Goal: Transaction & Acquisition: Book appointment/travel/reservation

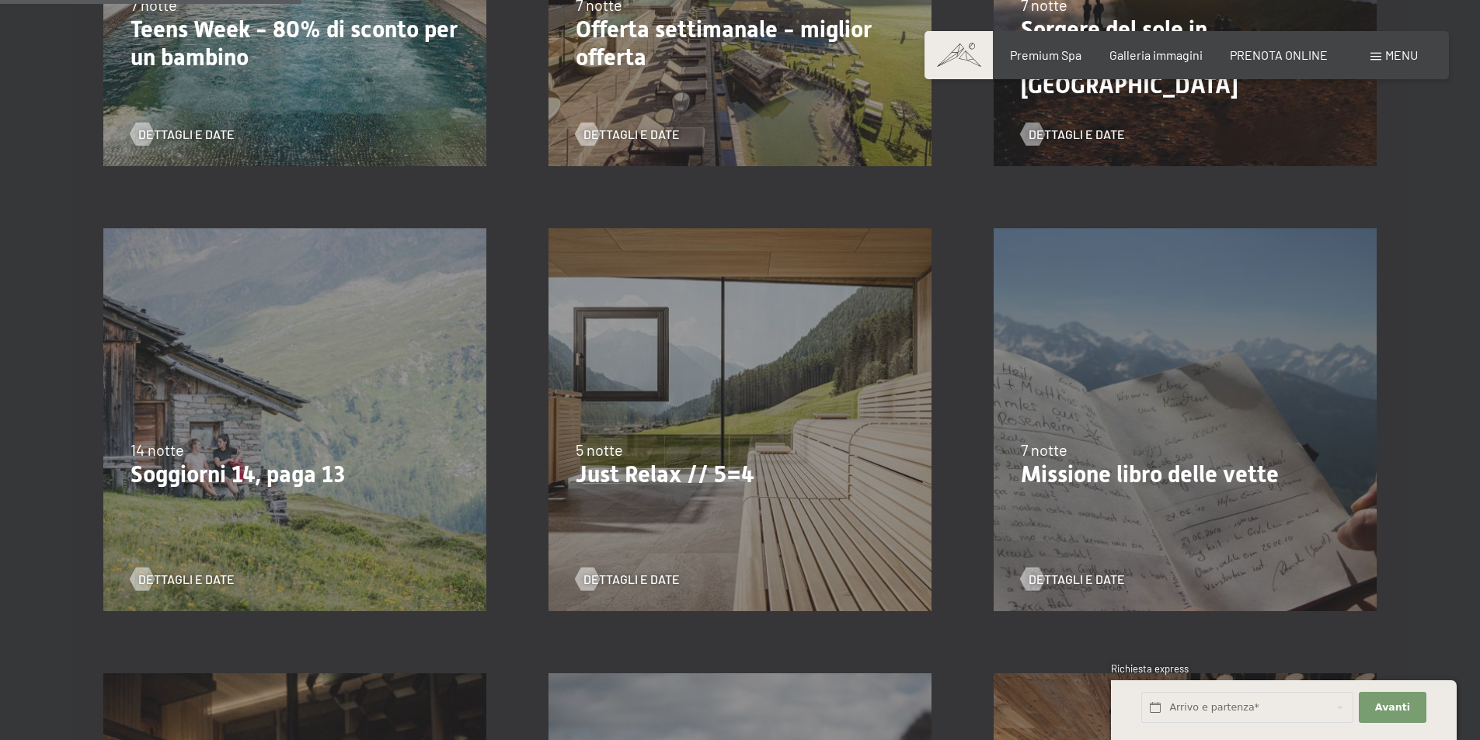
scroll to position [699, 0]
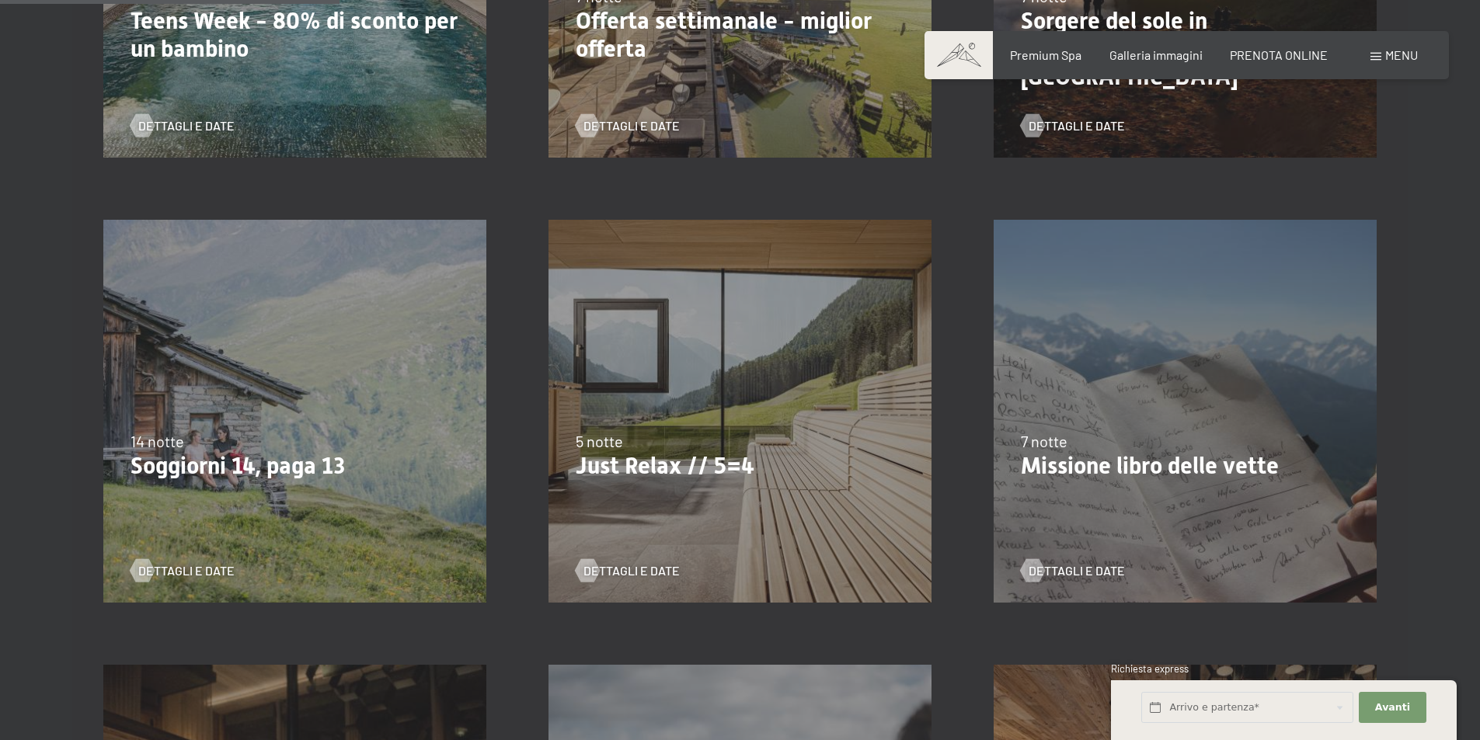
click at [694, 478] on p "Just Relax // 5=4" at bounding box center [740, 466] width 329 height 28
click at [770, 443] on div "5 notte" at bounding box center [740, 441] width 329 height 22
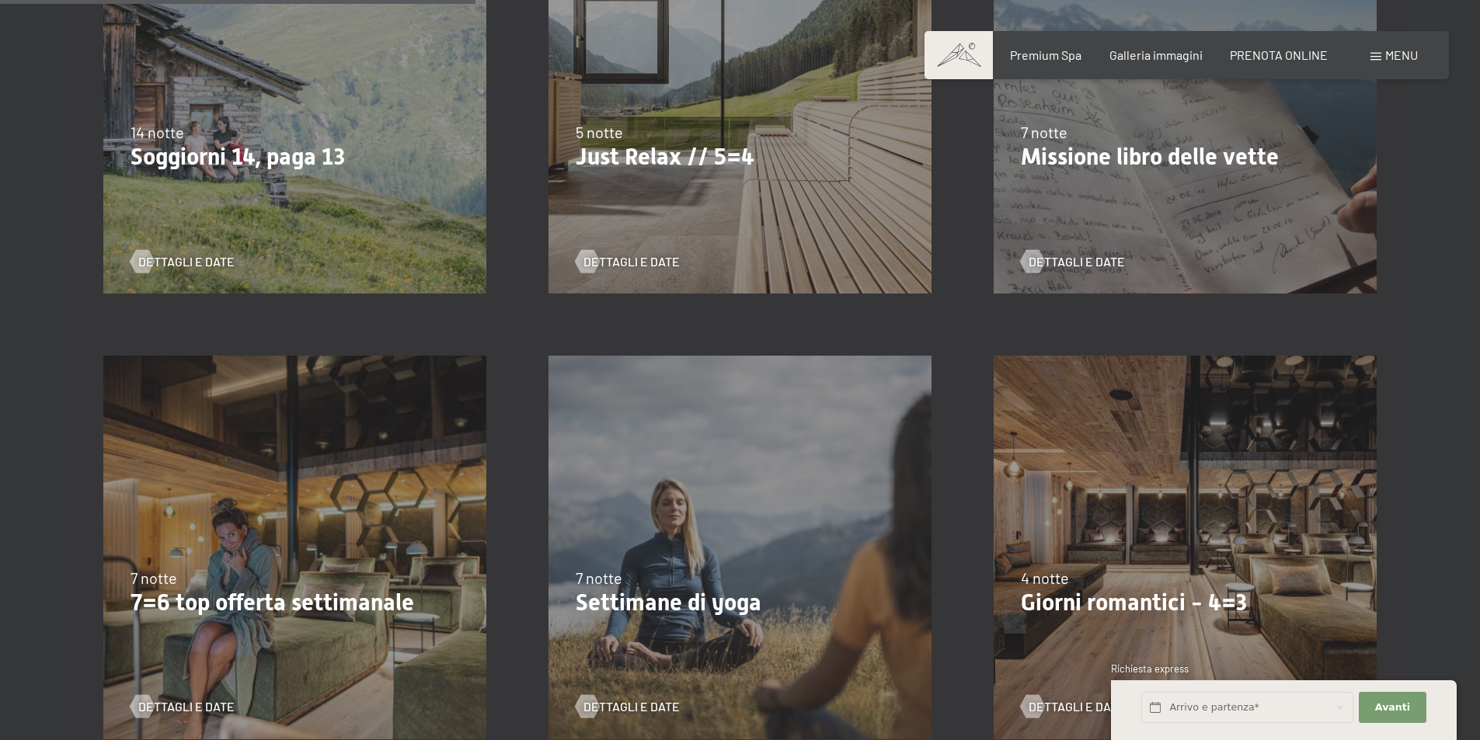
scroll to position [1010, 0]
click at [1080, 604] on p "Giorni romantici - 4=3" at bounding box center [1185, 601] width 329 height 28
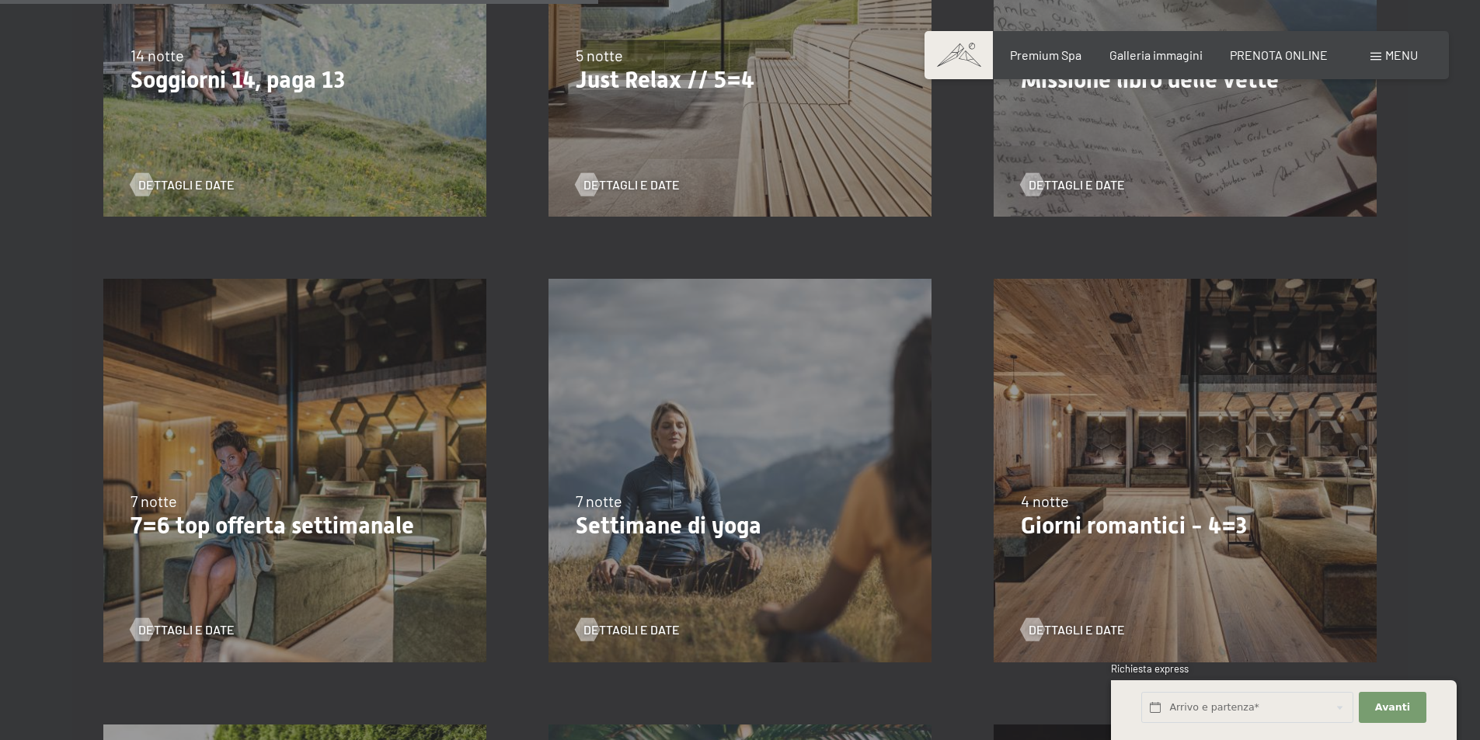
scroll to position [1243, 0]
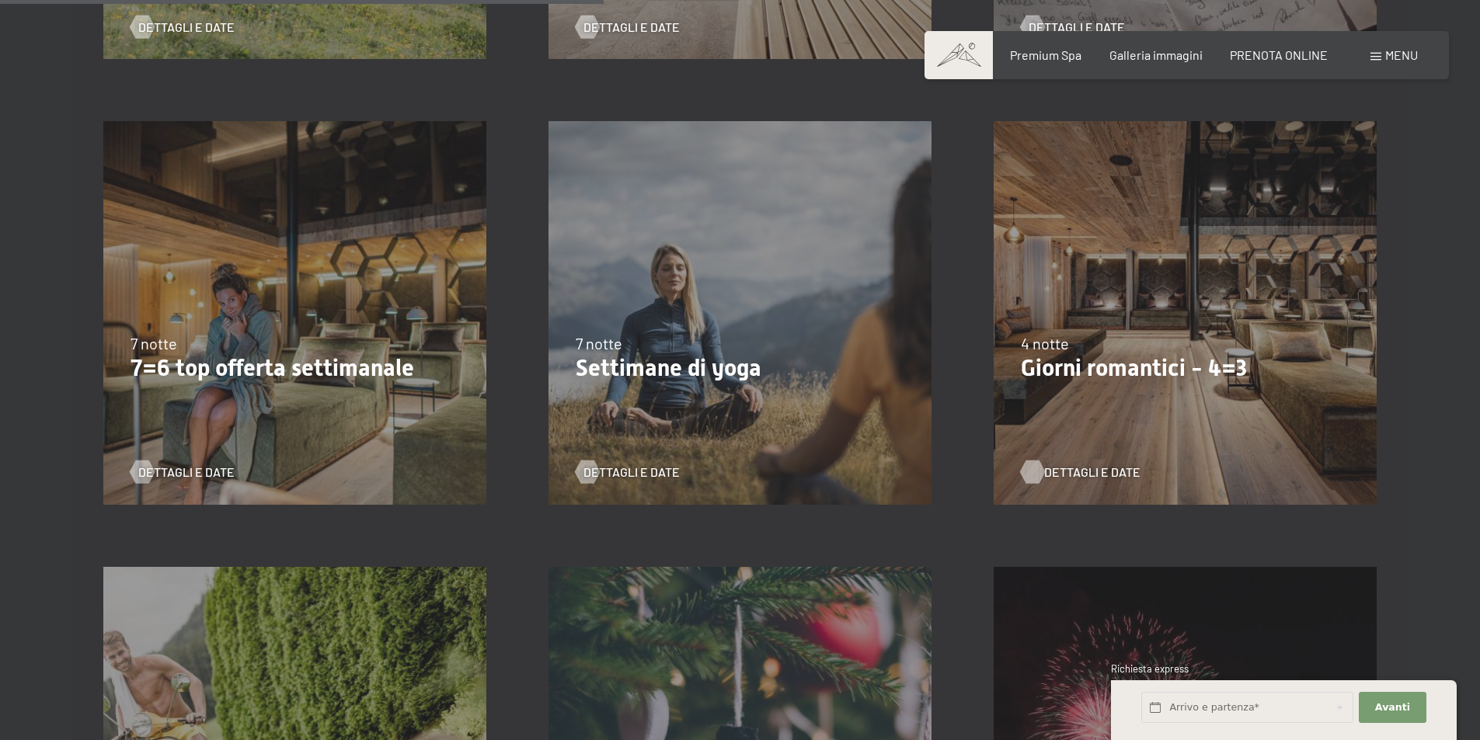
click at [1097, 471] on span "Dettagli e Date" at bounding box center [1092, 472] width 96 height 17
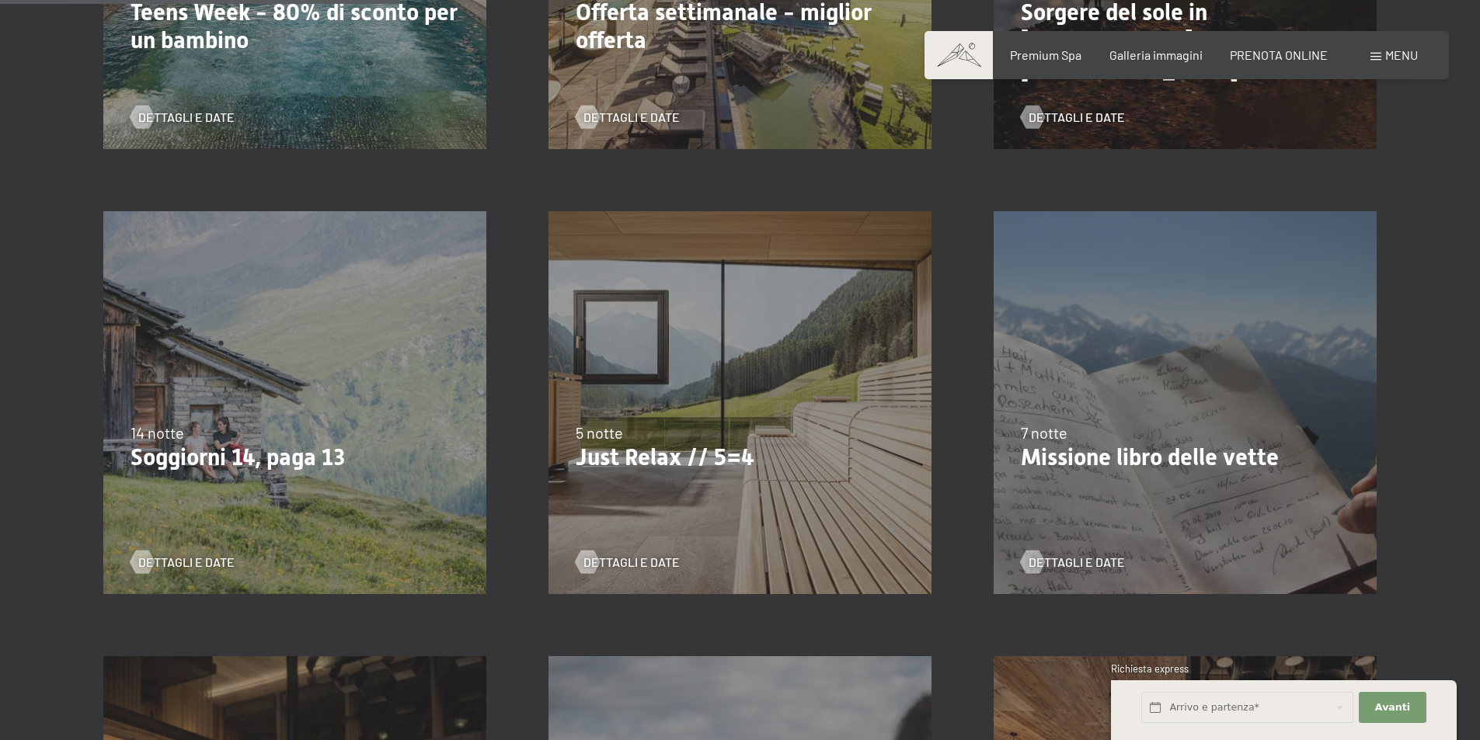
scroll to position [699, 0]
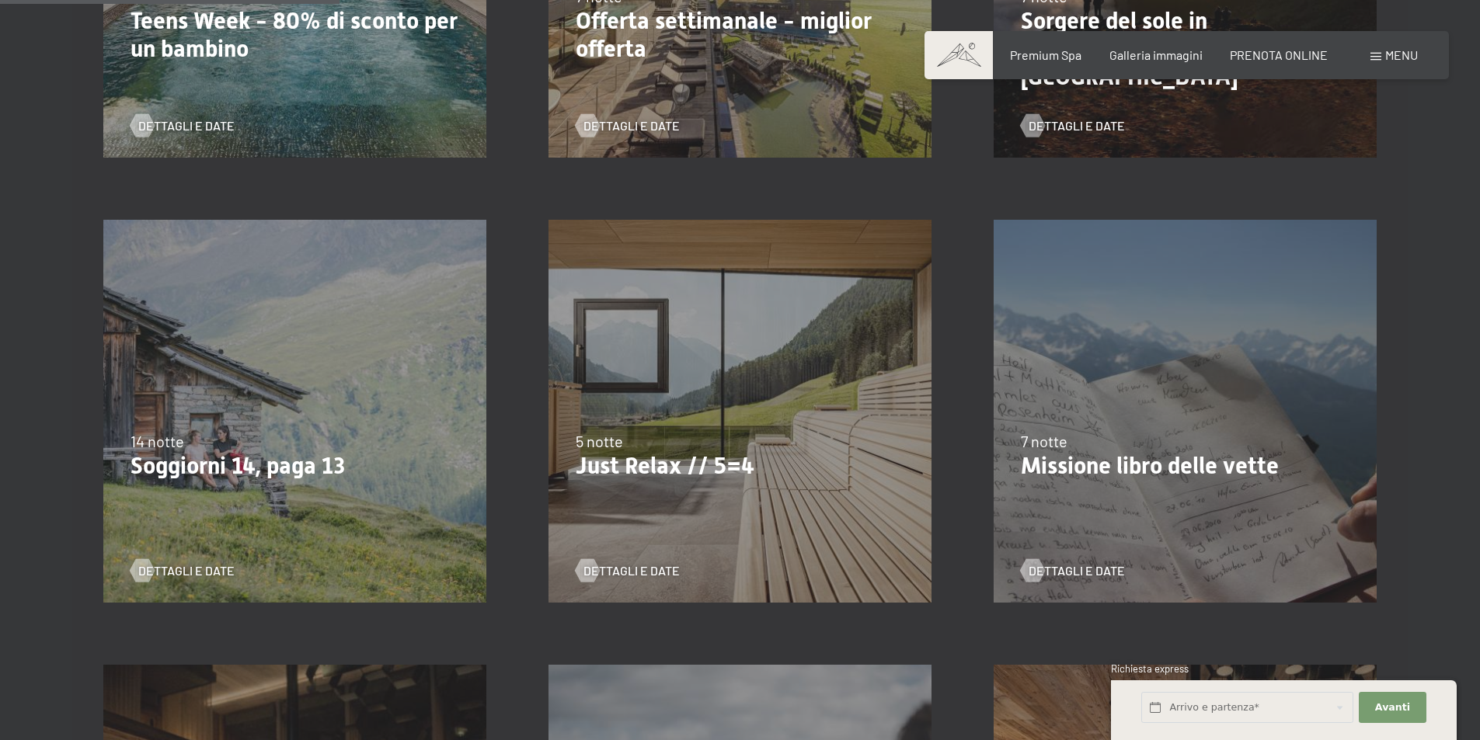
click at [687, 468] on p "Just Relax // 5=4" at bounding box center [740, 466] width 329 height 28
click at [629, 576] on span "Dettagli e Date" at bounding box center [647, 570] width 96 height 17
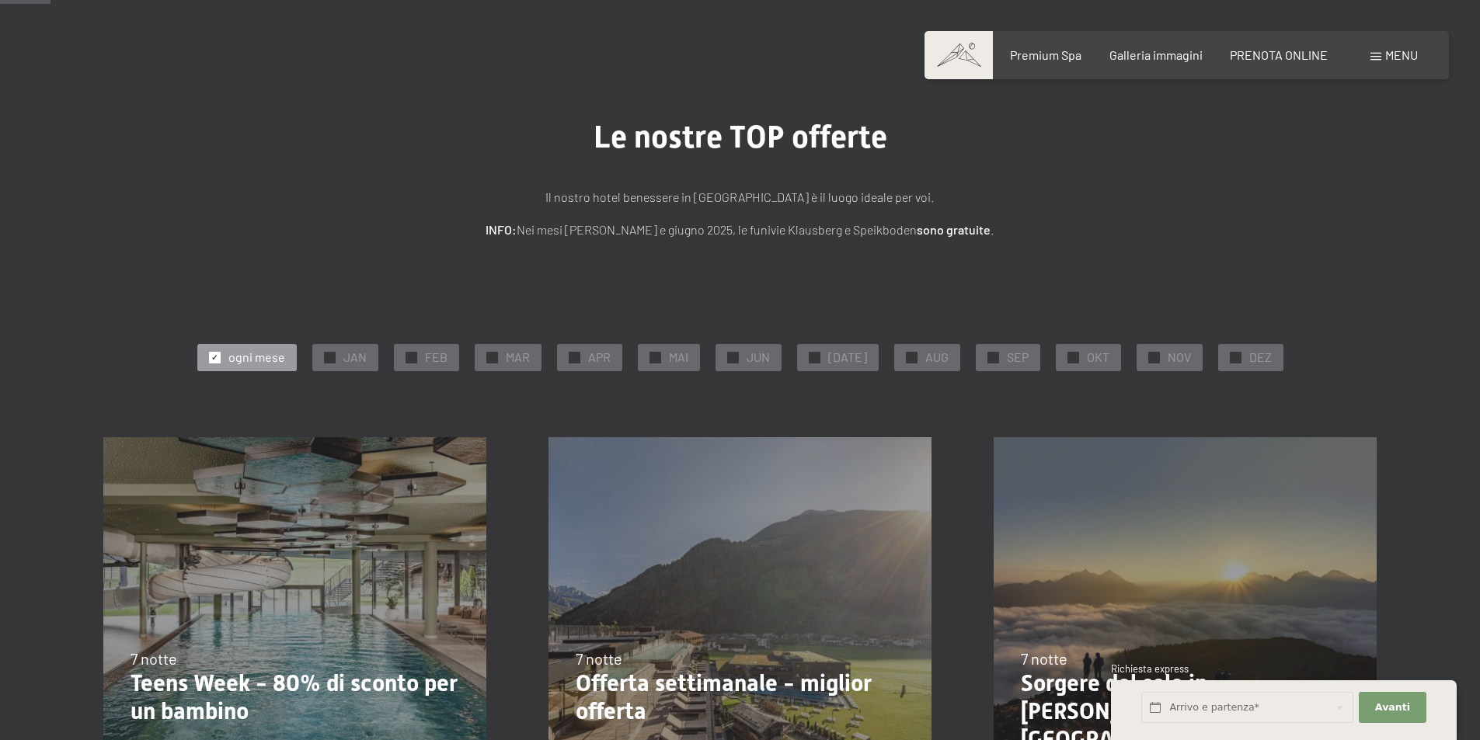
scroll to position [0, 0]
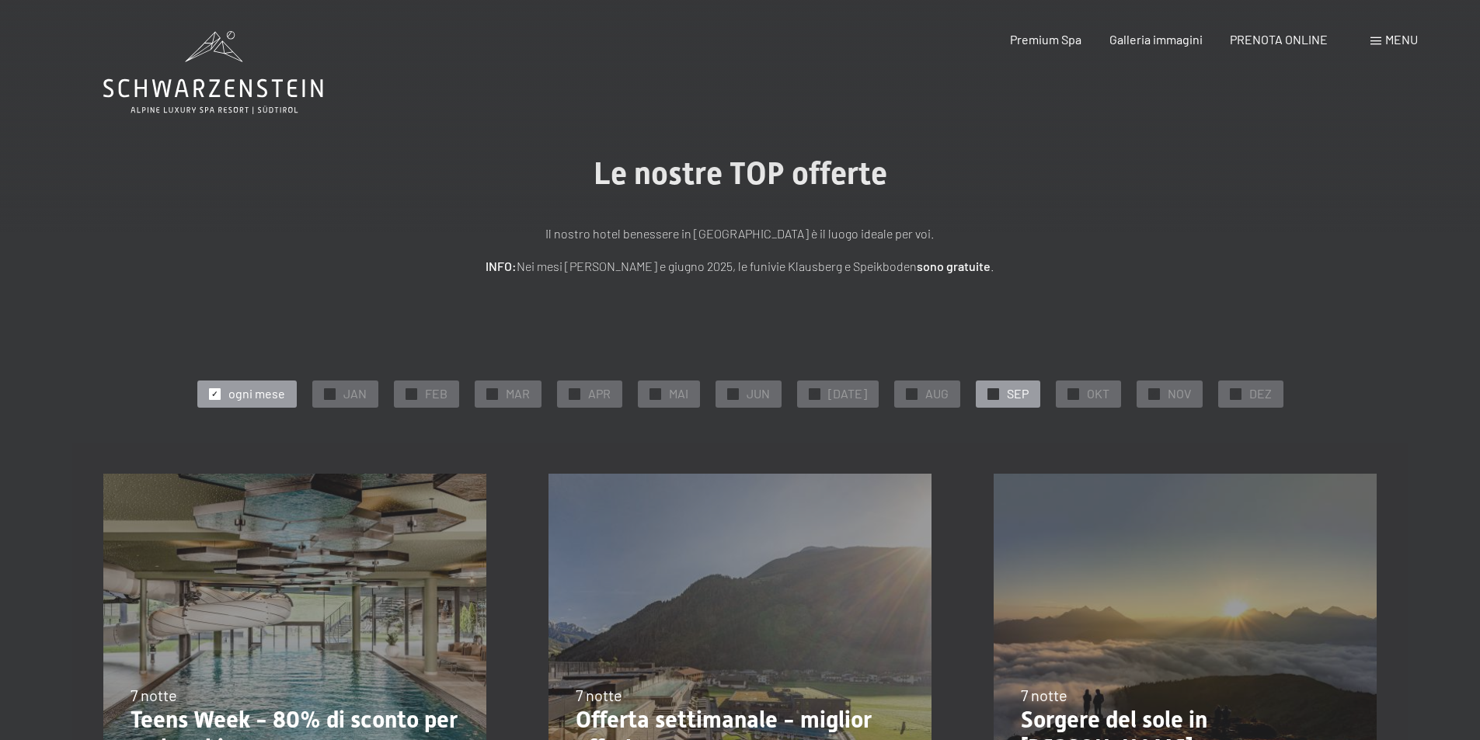
click at [987, 394] on div at bounding box center [993, 394] width 12 height 12
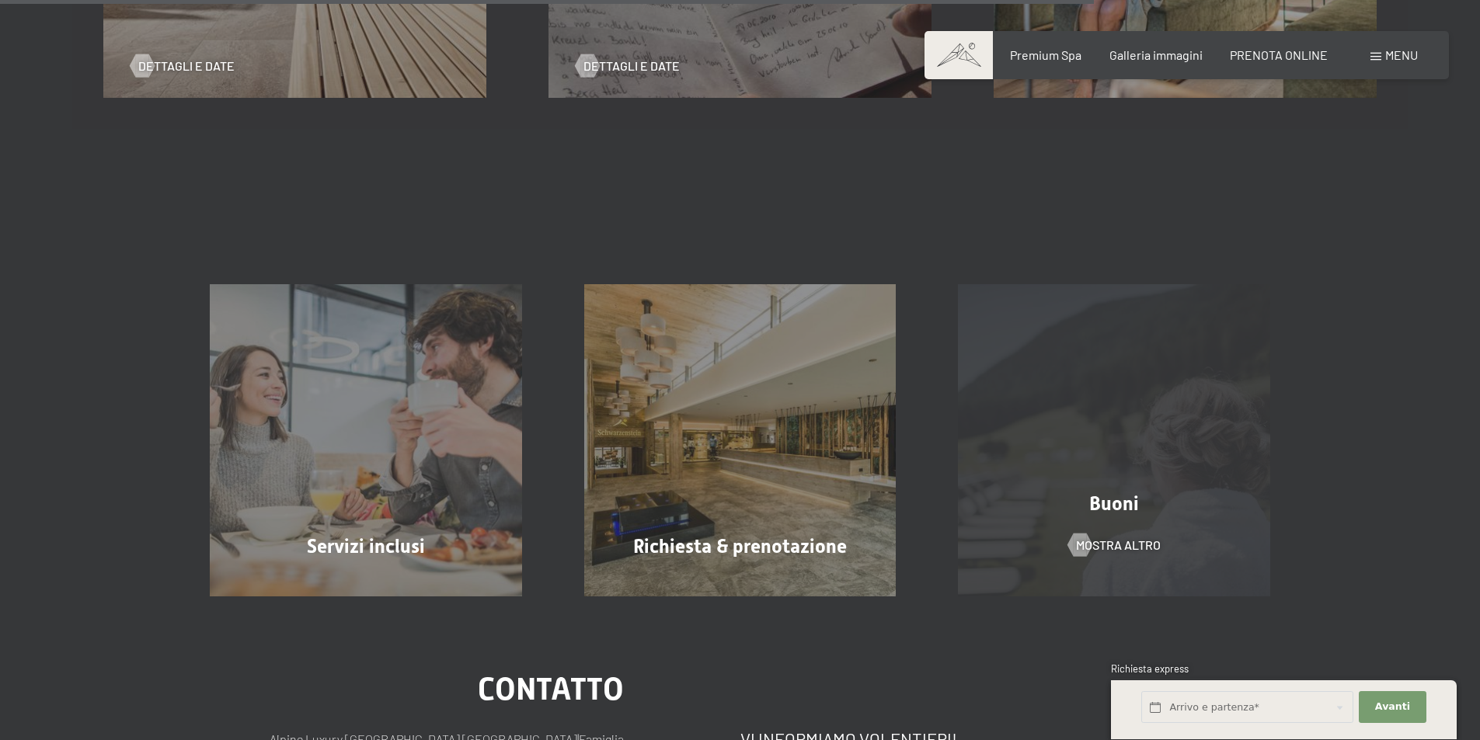
scroll to position [777, 0]
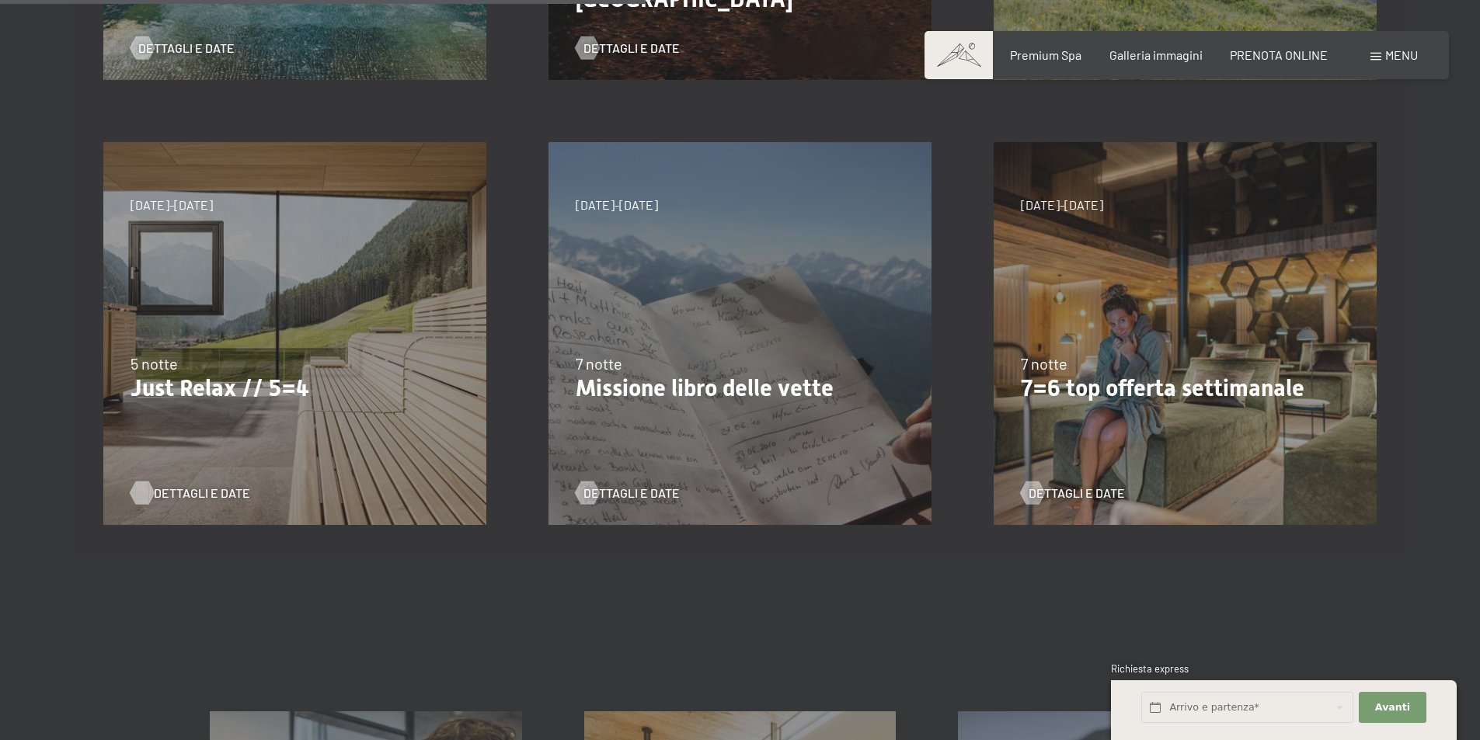
click at [165, 496] on span "Dettagli e Date" at bounding box center [202, 493] width 96 height 17
